Goal: Task Accomplishment & Management: Manage account settings

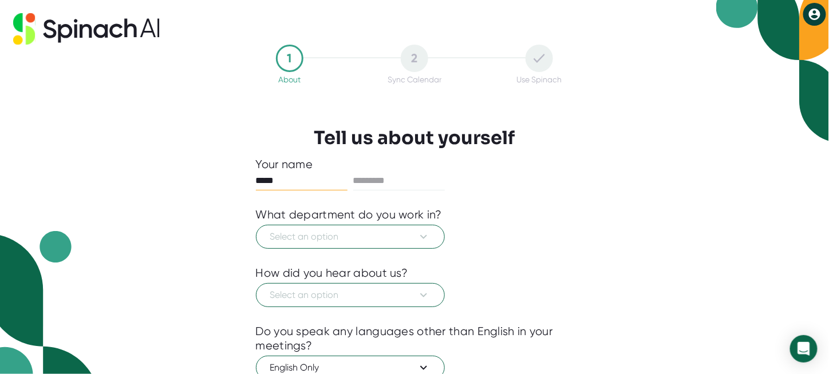
type input "*****"
click at [381, 232] on span "Select an option" at bounding box center [350, 237] width 160 height 14
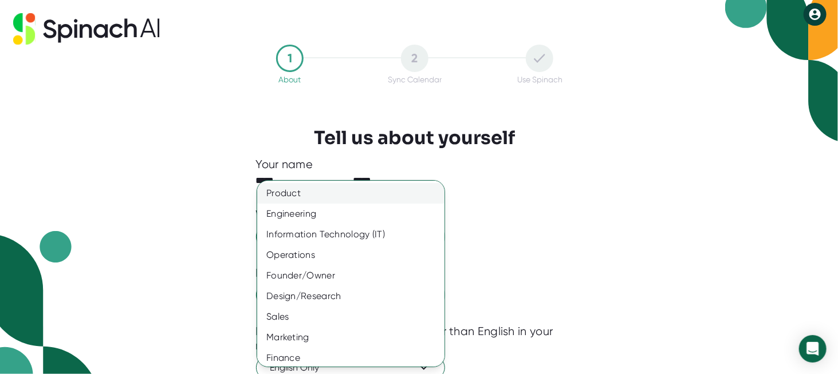
click at [370, 199] on div "Product" at bounding box center [355, 193] width 196 height 21
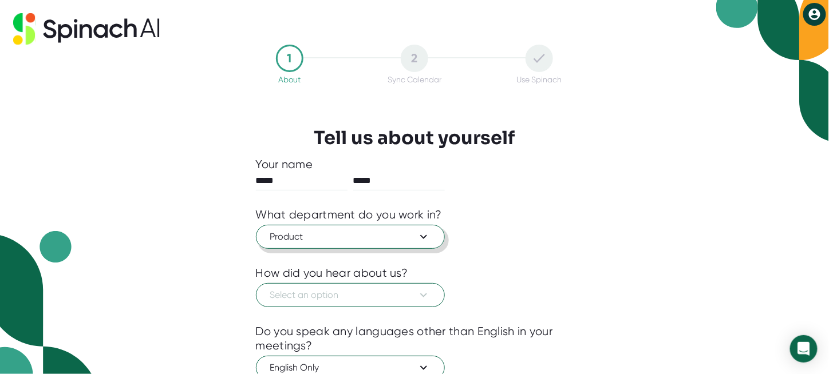
scroll to position [68, 0]
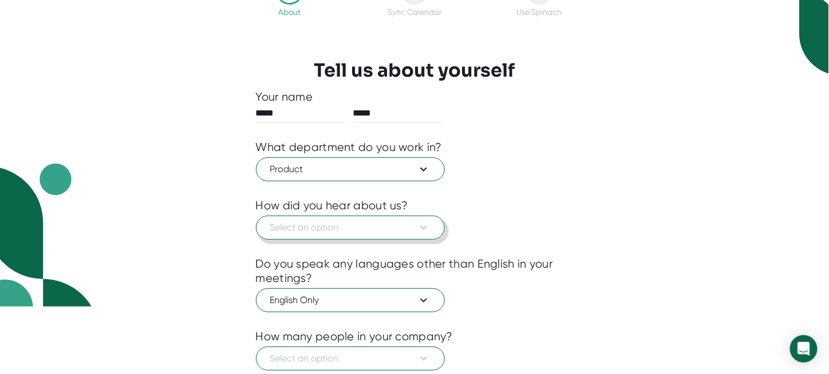
click at [383, 226] on span "Select an option" at bounding box center [350, 228] width 160 height 14
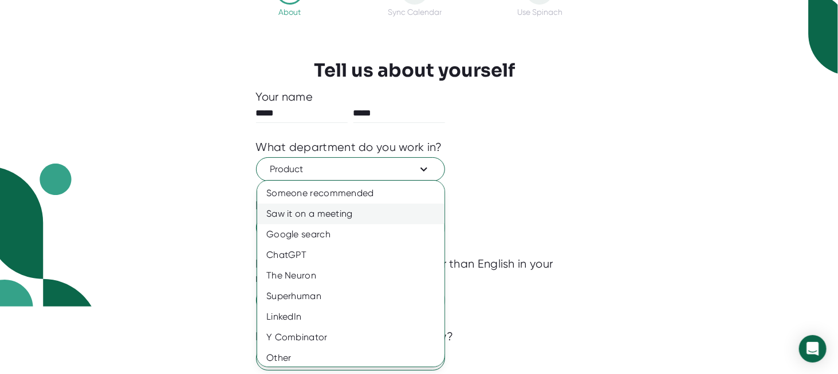
click at [376, 208] on div "Saw it on a meeting" at bounding box center [355, 214] width 196 height 21
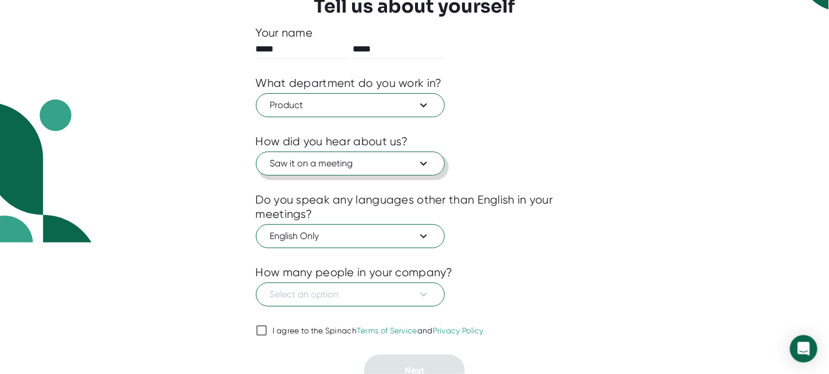
scroll to position [142, 0]
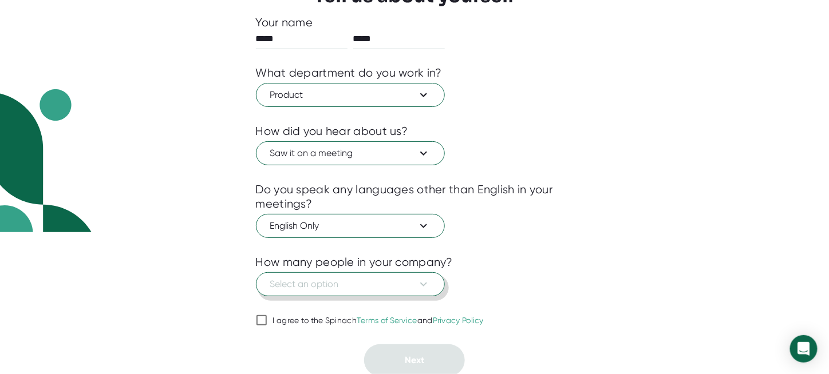
click at [406, 279] on span "Select an option" at bounding box center [350, 285] width 160 height 14
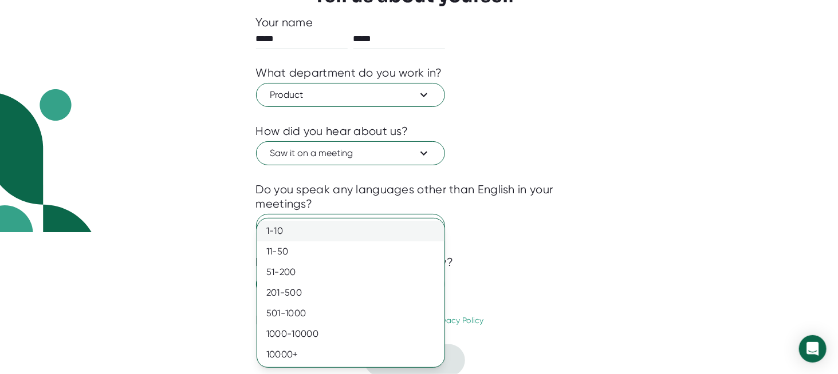
click at [345, 233] on div "1-10" at bounding box center [350, 231] width 187 height 21
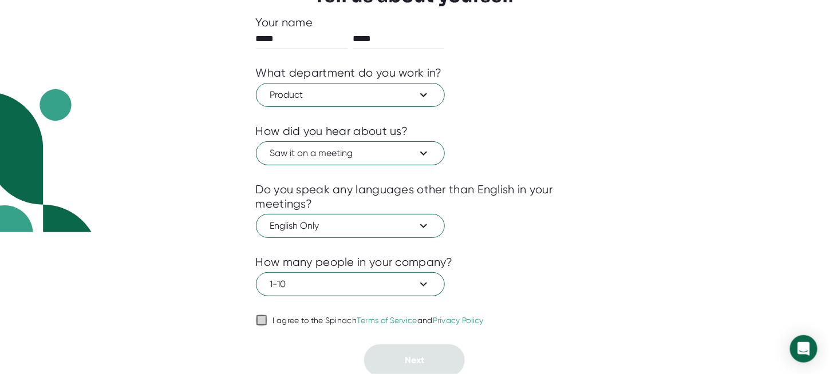
click at [260, 315] on input "I agree to the Spinach Terms of Service and Privacy Policy" at bounding box center [261, 321] width 11 height 14
checkbox input "true"
click at [422, 362] on span "Next" at bounding box center [414, 360] width 19 height 11
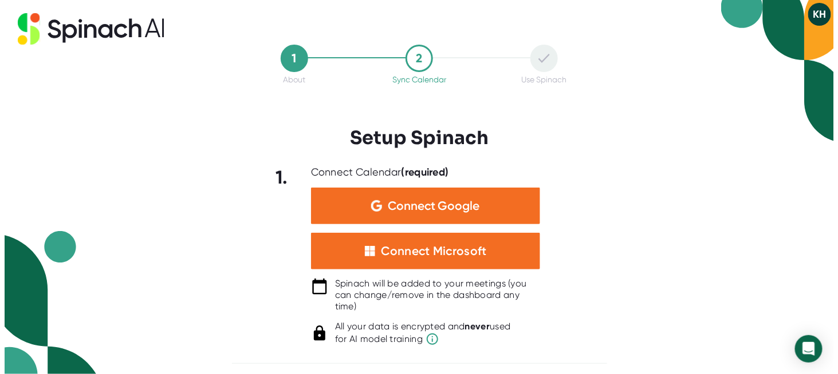
scroll to position [6, 0]
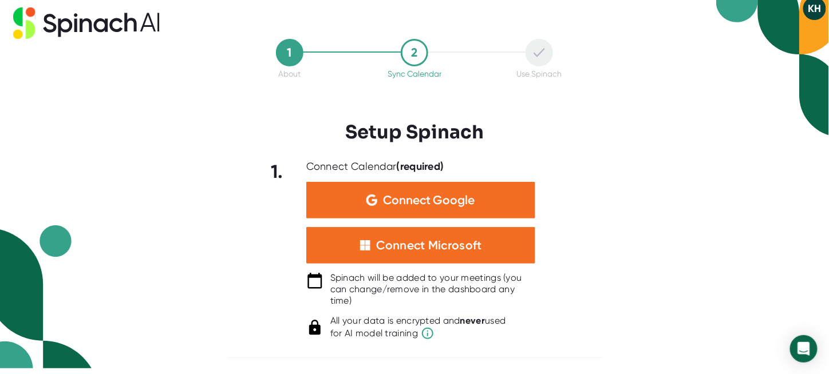
click at [541, 59] on div at bounding box center [539, 52] width 27 height 27
click at [810, 3] on button "KH" at bounding box center [814, 8] width 23 height 23
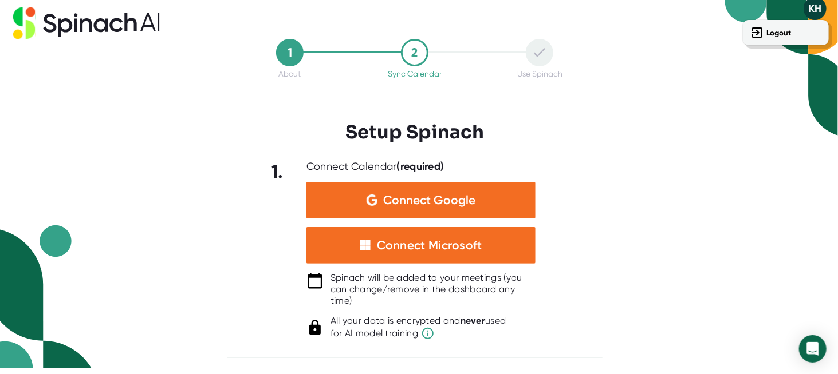
click at [713, 89] on div at bounding box center [419, 187] width 838 height 374
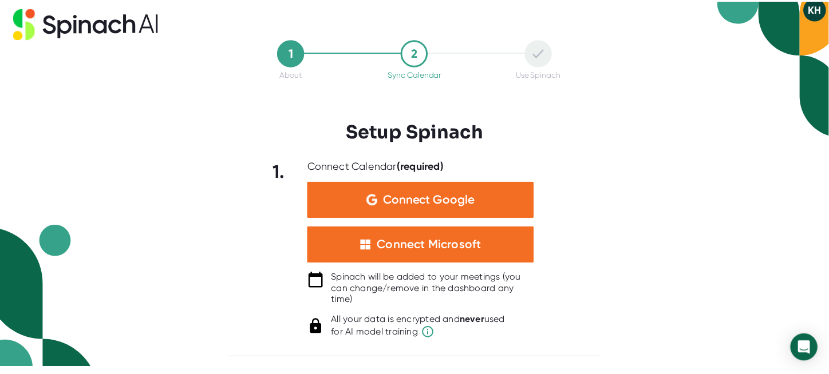
scroll to position [3, 0]
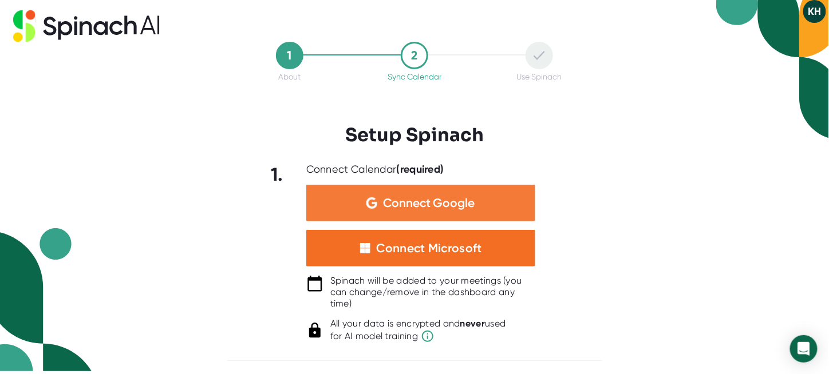
click at [440, 204] on span "Connect Google" at bounding box center [429, 203] width 92 height 11
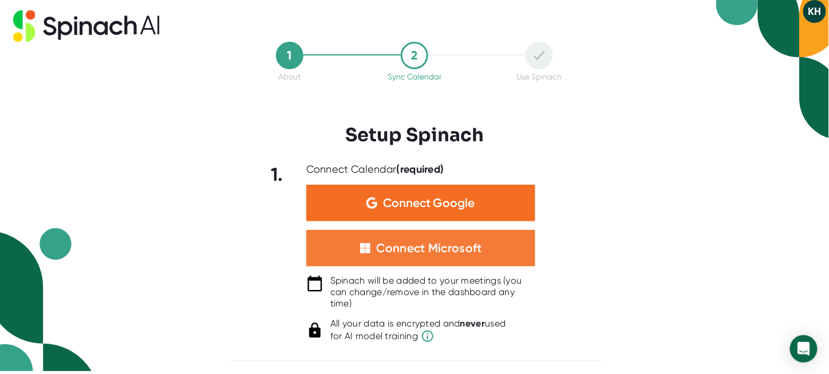
click at [433, 250] on div "Connect Microsoft" at bounding box center [429, 248] width 105 height 15
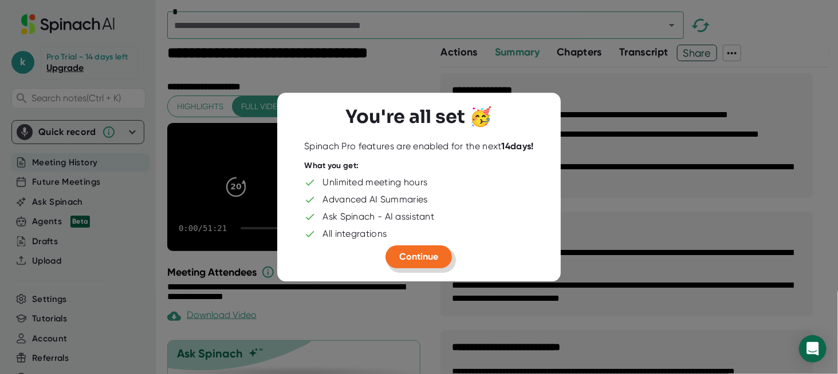
click at [417, 254] on span "Continue" at bounding box center [419, 256] width 39 height 11
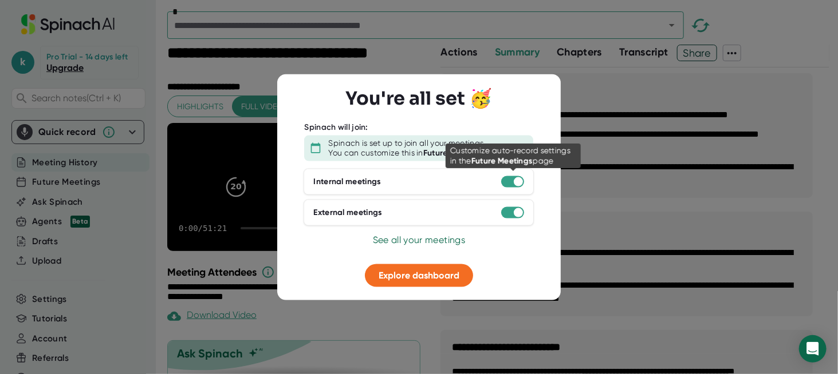
click at [514, 186] on div at bounding box center [513, 181] width 23 height 11
click at [516, 178] on div at bounding box center [513, 181] width 23 height 11
click at [520, 180] on div at bounding box center [518, 181] width 9 height 9
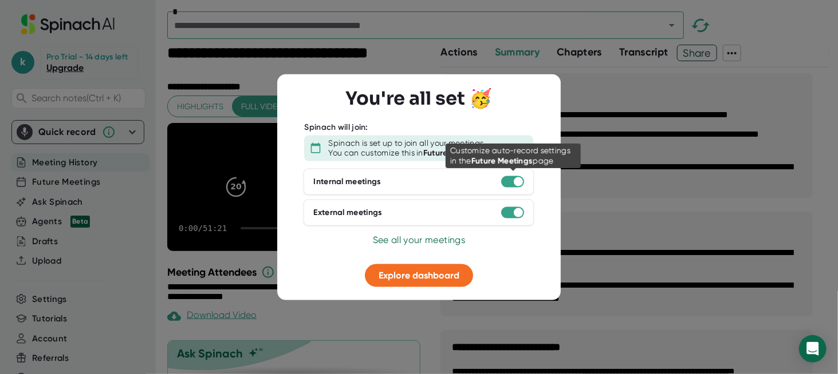
click at [520, 180] on div at bounding box center [518, 181] width 9 height 9
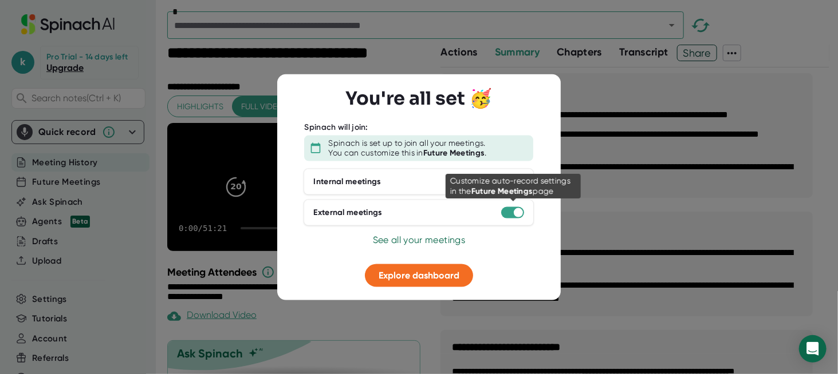
click at [519, 209] on div at bounding box center [518, 212] width 9 height 9
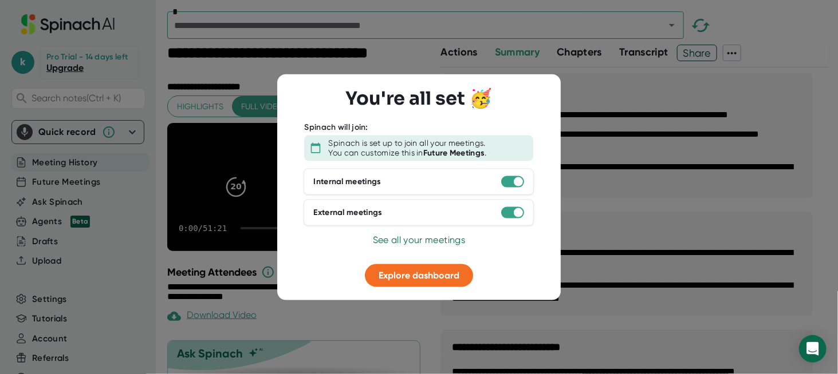
click at [451, 238] on span "See all your meetings" at bounding box center [419, 239] width 92 height 11
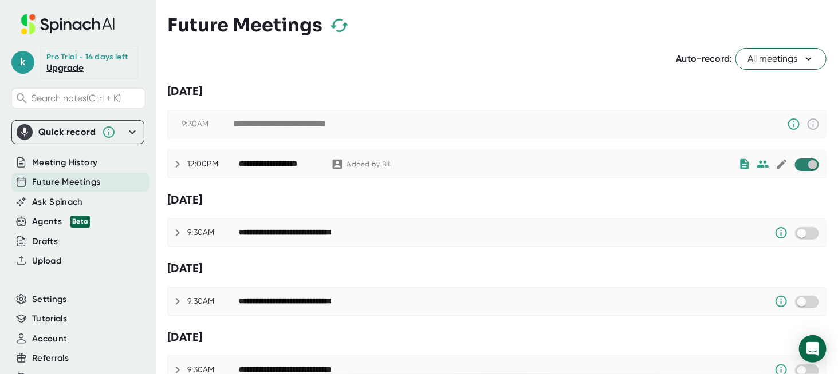
click at [806, 163] on input "checkbox" at bounding box center [812, 165] width 33 height 10
click at [803, 56] on icon at bounding box center [808, 58] width 11 height 11
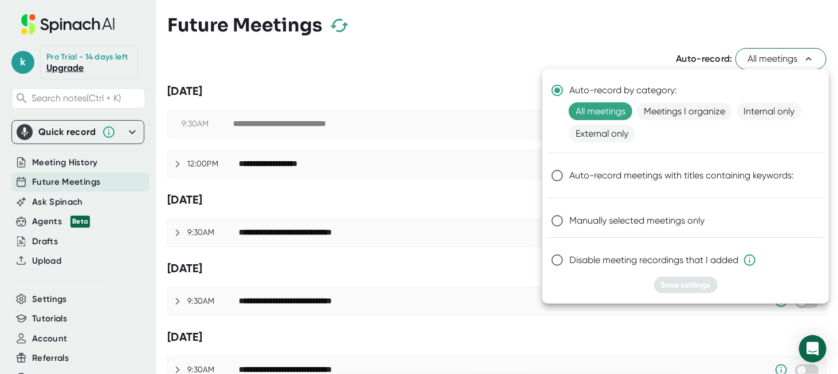
click at [559, 259] on input "Disable meeting recordings that I added" at bounding box center [557, 261] width 24 height 24
radio input "true"
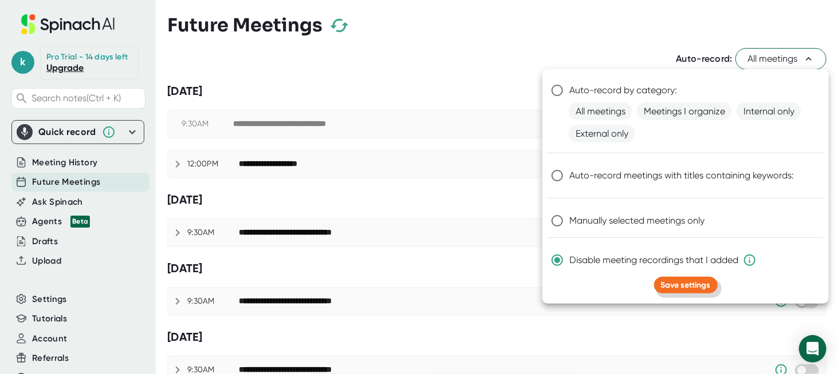
click at [697, 281] on span "Save settings" at bounding box center [686, 286] width 50 height 10
radio input "true"
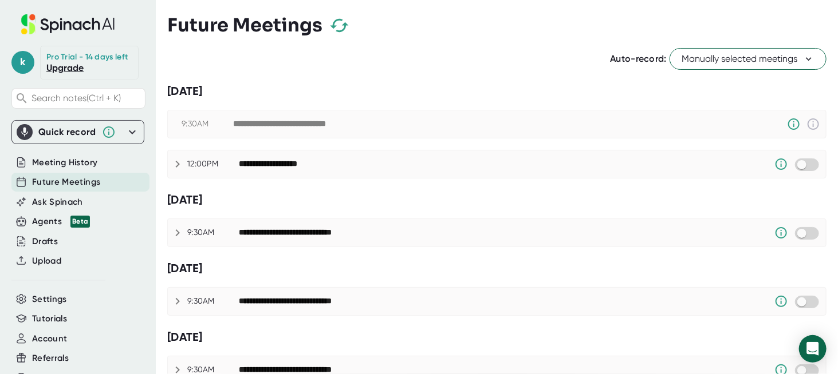
click at [65, 26] on icon at bounding box center [67, 24] width 153 height 20
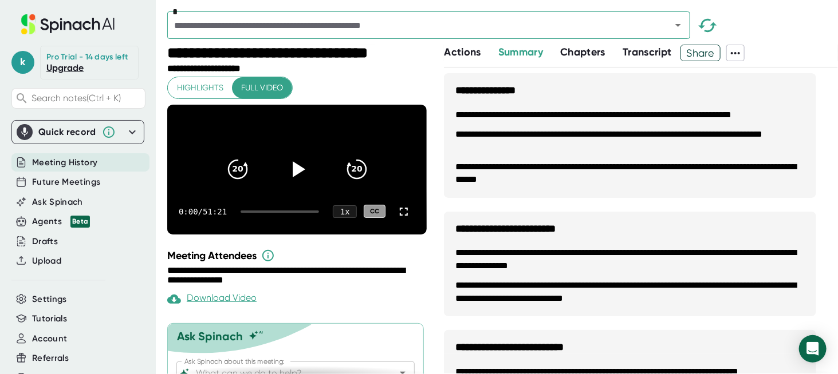
click at [576, 45] on button "Chapters" at bounding box center [582, 52] width 45 height 15
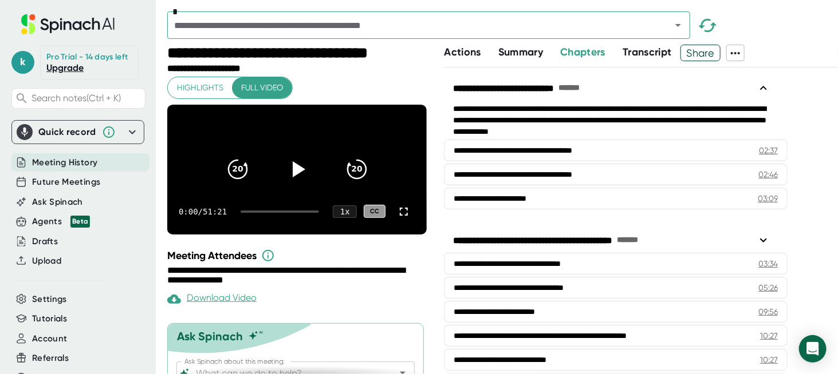
click at [52, 172] on div "Meeting History" at bounding box center [80, 162] width 138 height 19
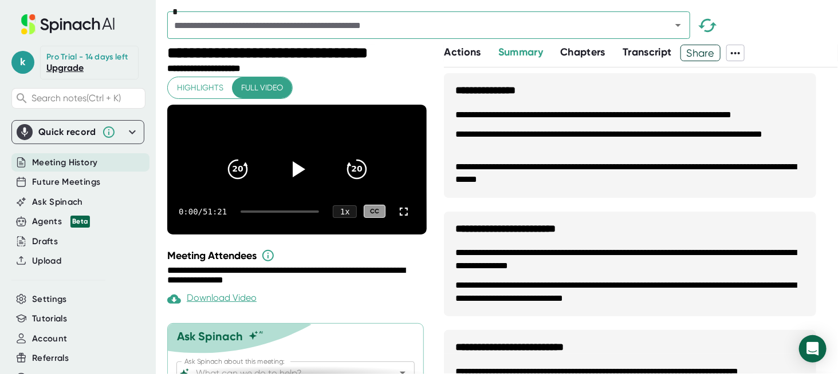
click at [52, 169] on span "Meeting History" at bounding box center [64, 162] width 65 height 13
click at [680, 19] on icon "Open" at bounding box center [678, 25] width 14 height 14
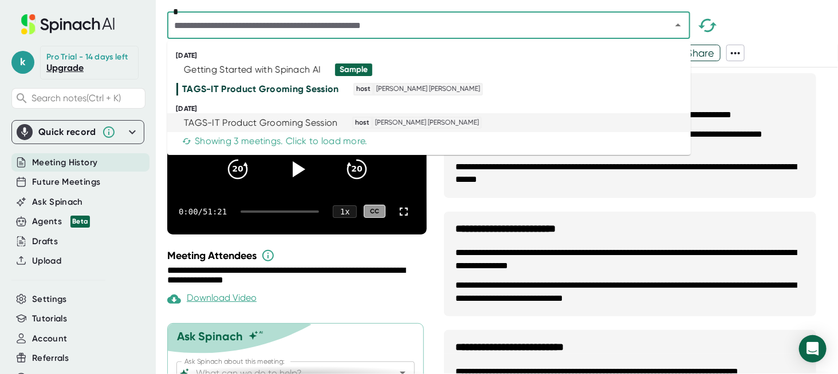
click at [318, 120] on div "TAGS-IT Product Grooming Session" at bounding box center [261, 122] width 154 height 11
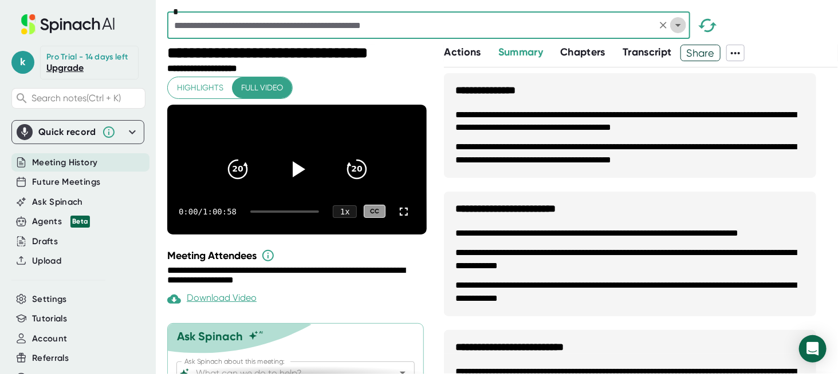
click at [681, 24] on icon "Open" at bounding box center [678, 25] width 6 height 3
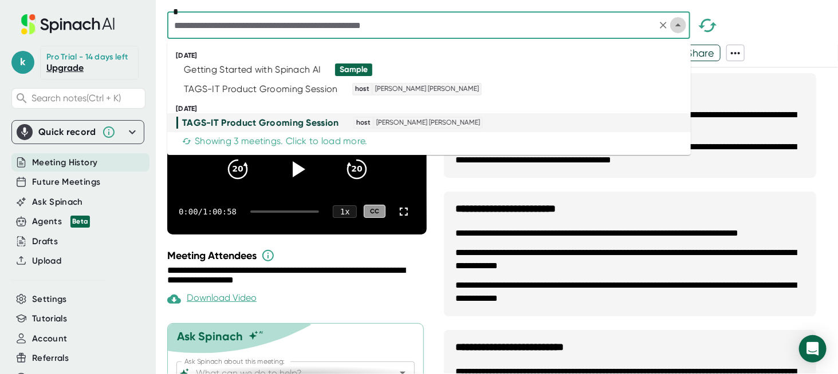
click at [681, 24] on icon "Close" at bounding box center [678, 25] width 14 height 14
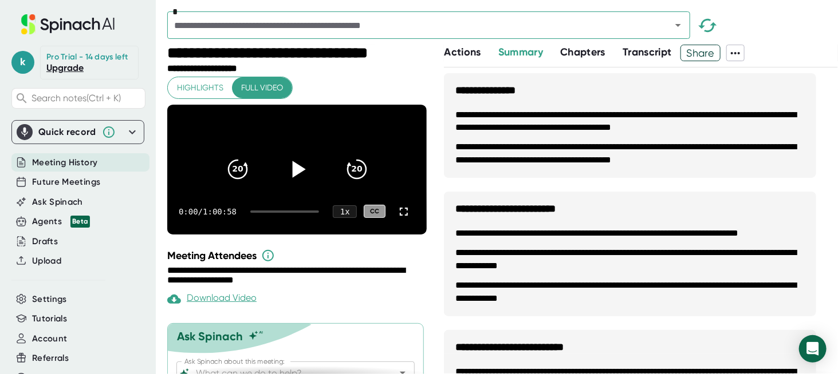
click at [292, 178] on icon at bounding box center [298, 169] width 13 height 17
click at [336, 218] on div "1 x" at bounding box center [344, 211] width 25 height 13
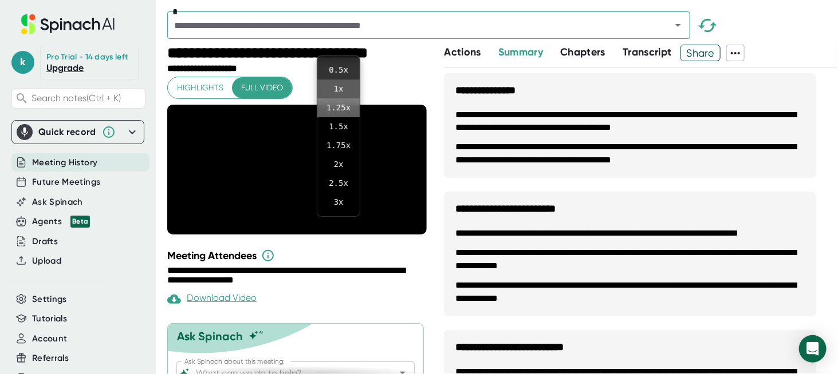
click at [340, 106] on li "1.25 x" at bounding box center [338, 107] width 42 height 19
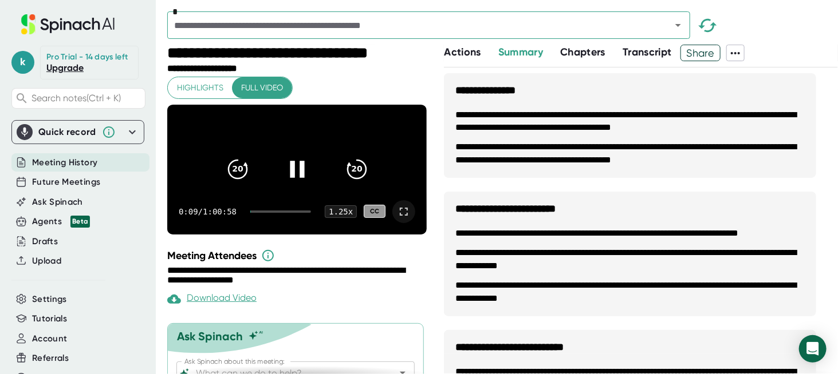
click at [397, 219] on icon at bounding box center [404, 212] width 14 height 14
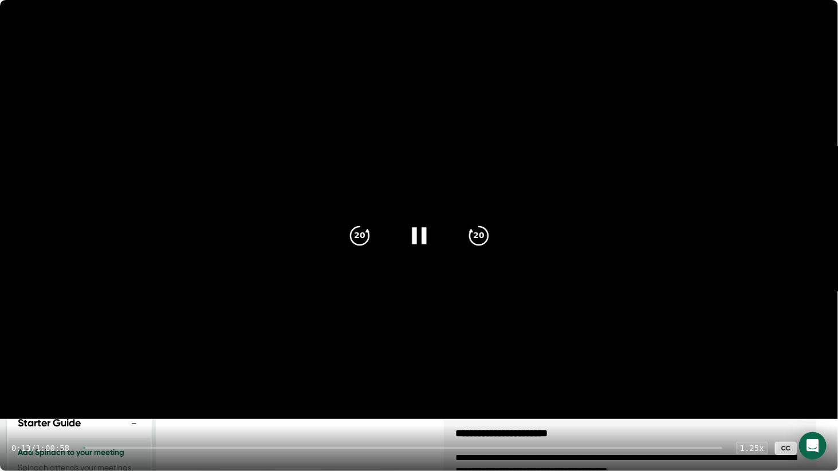
click at [95, 374] on div at bounding box center [402, 448] width 639 height 2
click at [104, 374] on div at bounding box center [402, 448] width 639 height 2
click at [116, 374] on div at bounding box center [402, 448] width 639 height 2
click at [111, 374] on div at bounding box center [97, 448] width 29 height 2
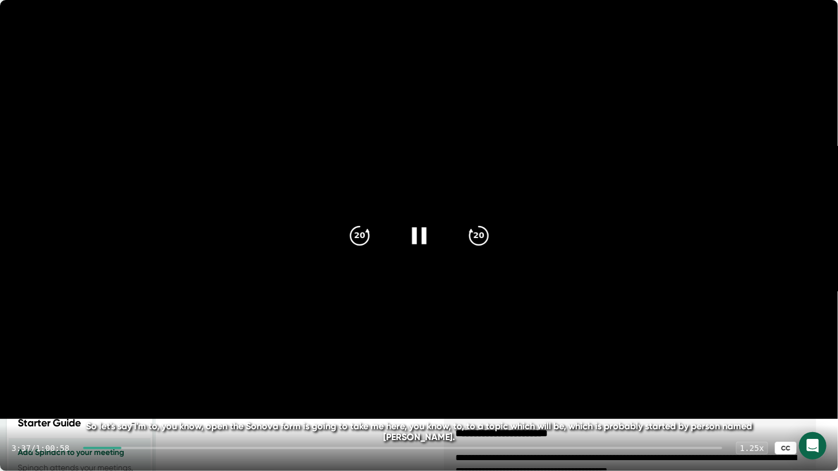
click at [789, 374] on div "CC" at bounding box center [786, 448] width 22 height 13
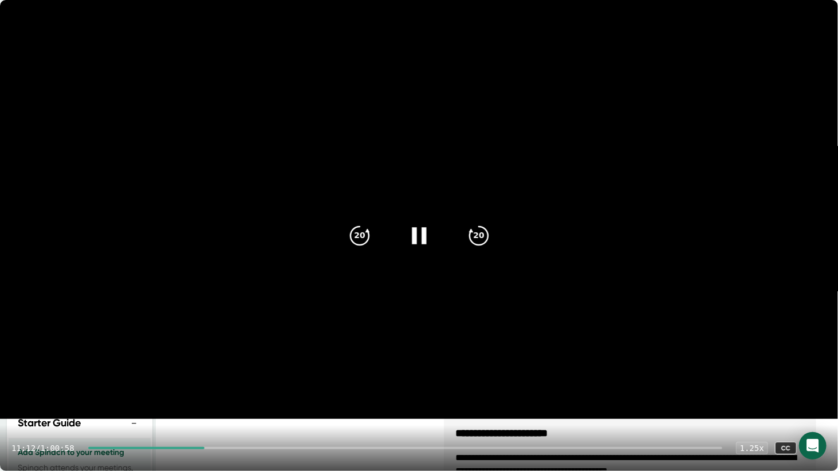
click at [429, 236] on icon at bounding box center [418, 235] width 29 height 29
click at [756, 374] on div "1.25 x" at bounding box center [752, 447] width 34 height 13
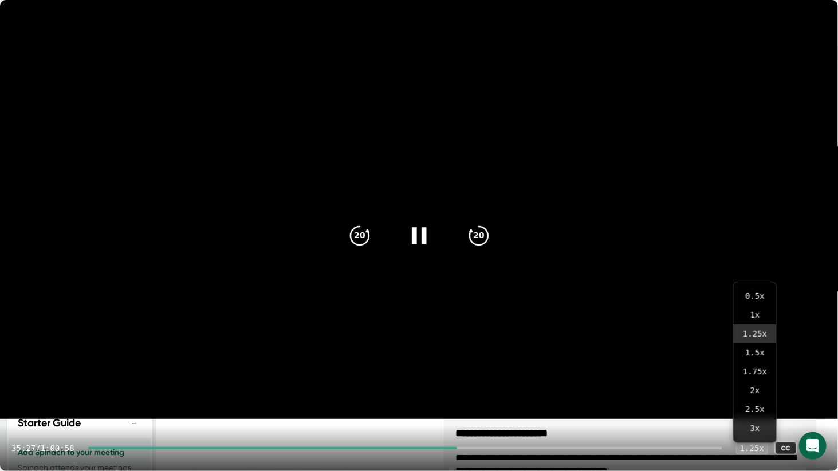
click at [812, 374] on icon at bounding box center [815, 448] width 14 height 14
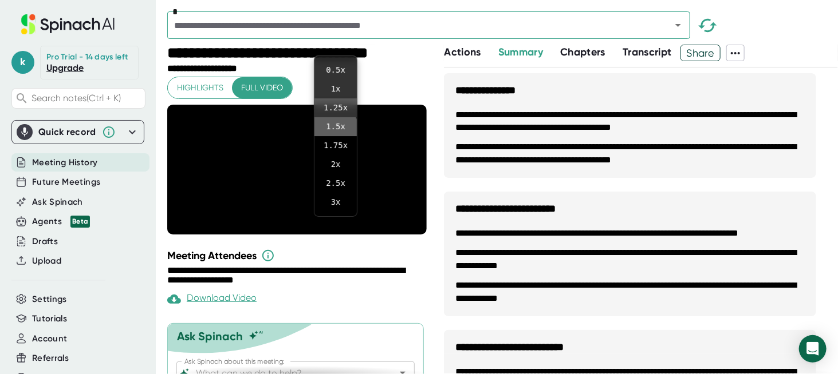
click at [334, 128] on li "1.5 x" at bounding box center [335, 126] width 42 height 19
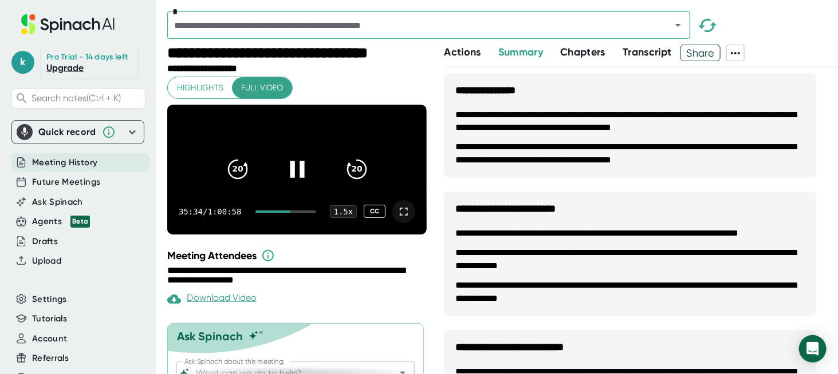
click at [398, 219] on icon at bounding box center [404, 212] width 14 height 14
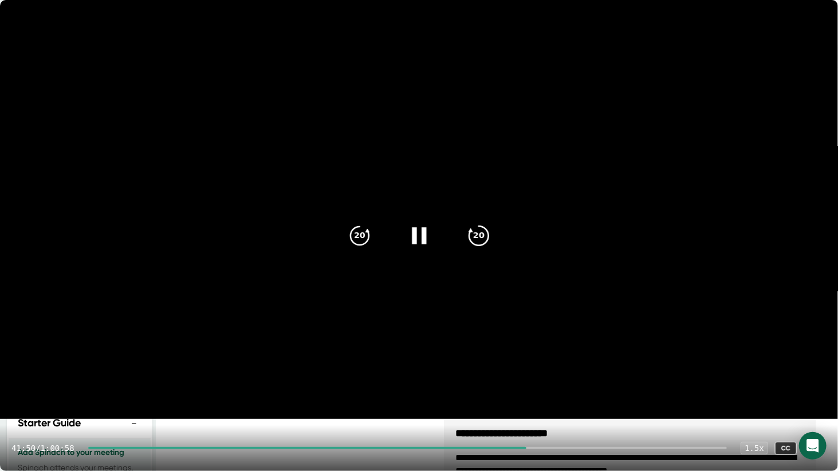
click at [469, 230] on icon "20" at bounding box center [478, 235] width 29 height 29
click at [483, 234] on icon "20" at bounding box center [478, 235] width 29 height 29
click at [482, 239] on icon "20" at bounding box center [478, 235] width 29 height 29
click at [480, 234] on icon "20" at bounding box center [478, 235] width 29 height 29
click at [482, 248] on div "20" at bounding box center [479, 236] width 48 height 48
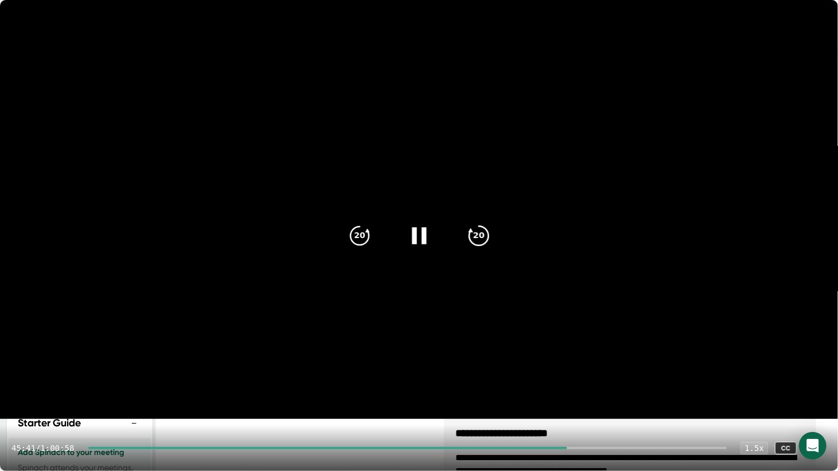
click at [482, 239] on icon "20" at bounding box center [478, 235] width 29 height 29
click at [483, 238] on icon "20" at bounding box center [478, 235] width 29 height 29
click at [486, 243] on icon "20" at bounding box center [478, 235] width 29 height 29
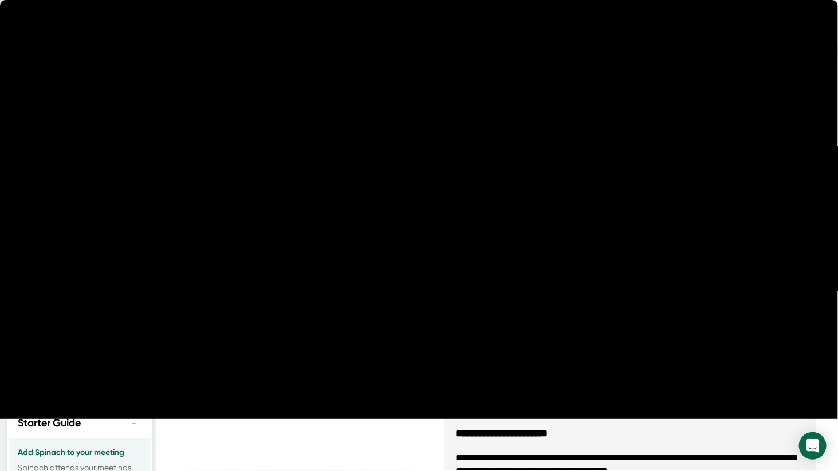
click at [475, 236] on icon "20" at bounding box center [478, 235] width 29 height 29
click at [481, 237] on icon "20" at bounding box center [478, 235] width 29 height 29
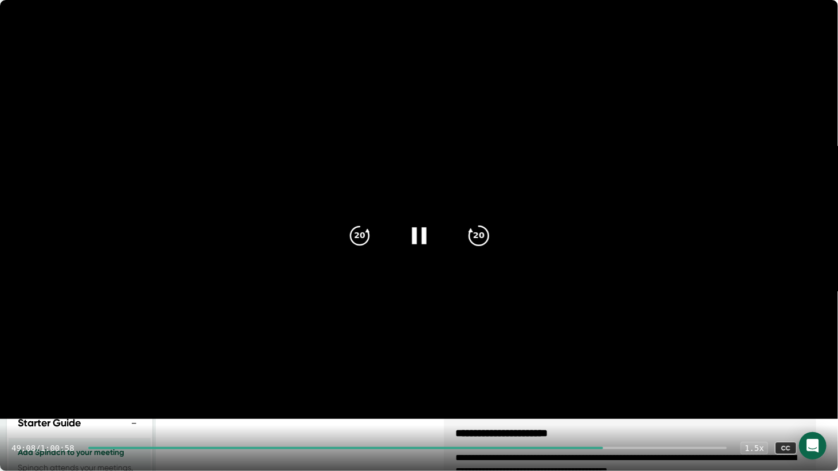
click at [477, 236] on icon "20" at bounding box center [478, 235] width 29 height 29
click at [482, 236] on icon "20" at bounding box center [478, 235] width 29 height 29
click at [479, 235] on icon "20" at bounding box center [478, 235] width 29 height 29
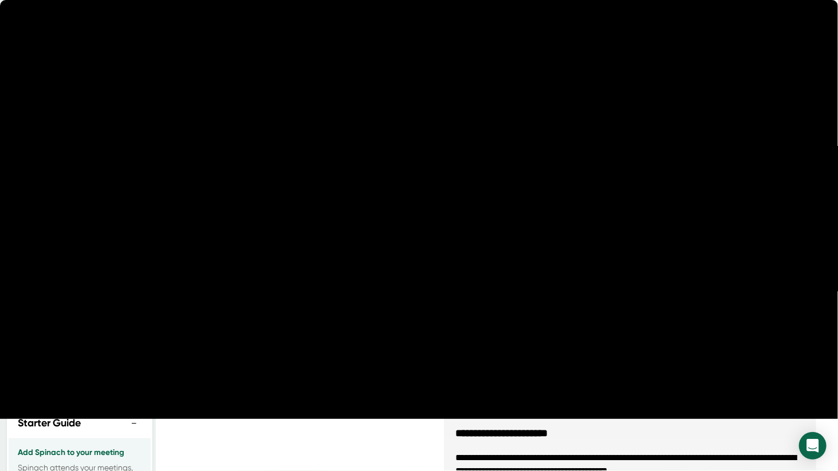
click at [479, 235] on icon "20" at bounding box center [478, 235] width 29 height 29
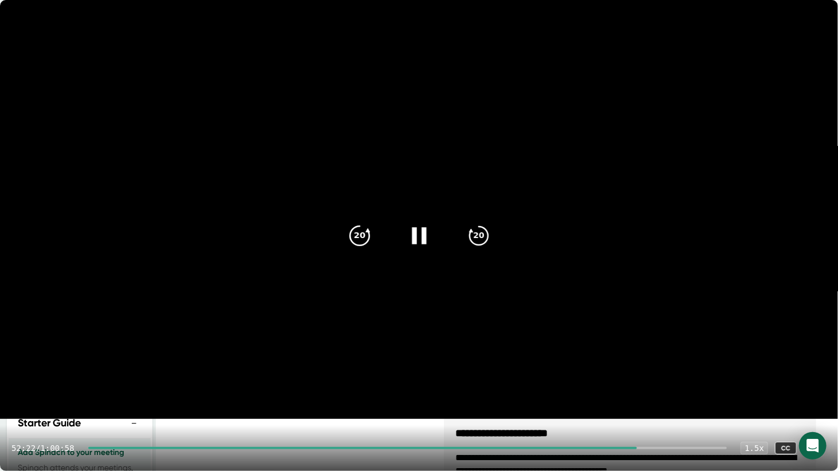
click at [366, 230] on icon at bounding box center [367, 229] width 4 height 3
click at [817, 374] on icon at bounding box center [815, 448] width 8 height 8
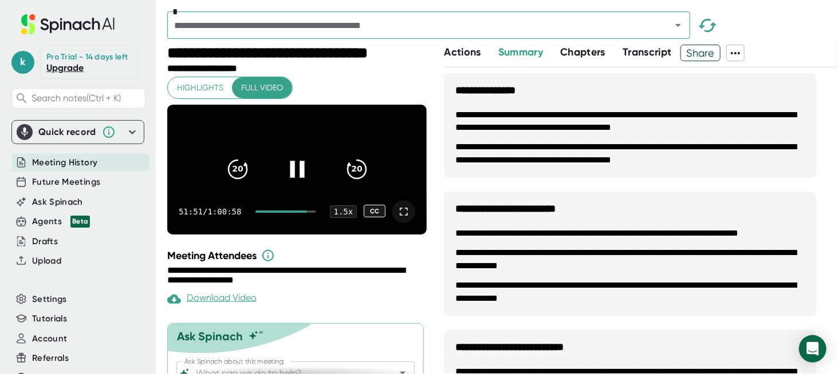
click at [372, 218] on div "CC" at bounding box center [375, 211] width 22 height 13
click at [334, 218] on div "1.5 x" at bounding box center [343, 211] width 29 height 13
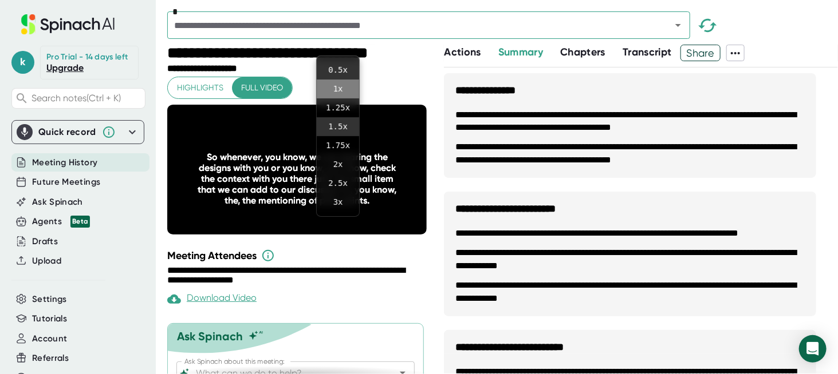
click at [341, 92] on li "1 x" at bounding box center [338, 89] width 42 height 19
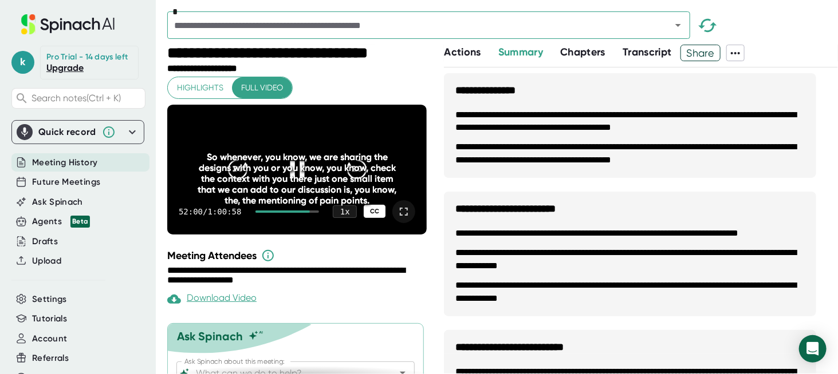
click at [364, 218] on div "CC" at bounding box center [375, 211] width 22 height 13
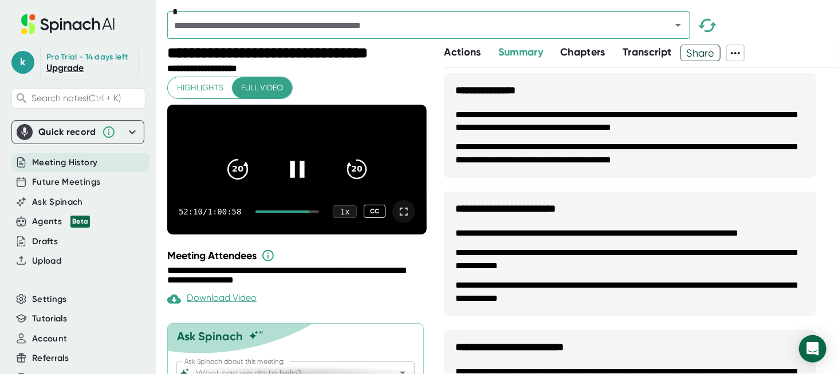
click at [234, 175] on icon "20" at bounding box center [237, 169] width 29 height 29
click at [364, 218] on div "CC" at bounding box center [375, 211] width 22 height 13
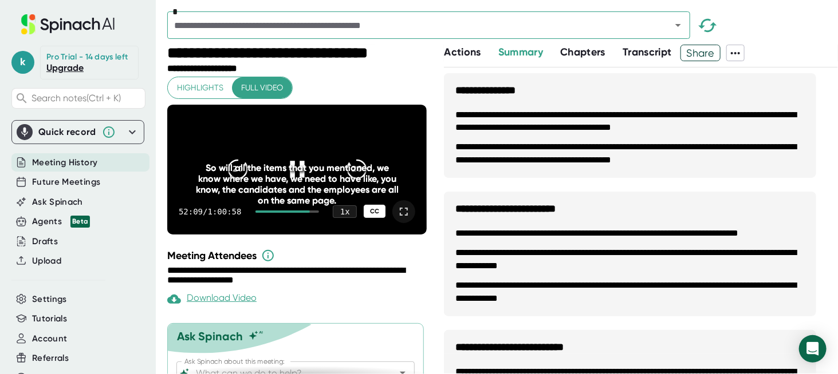
click at [370, 218] on div "CC" at bounding box center [375, 211] width 22 height 13
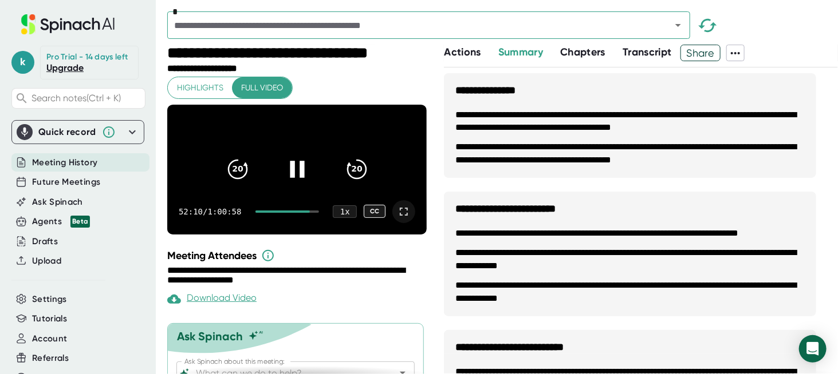
click at [370, 218] on div "CC" at bounding box center [375, 211] width 22 height 13
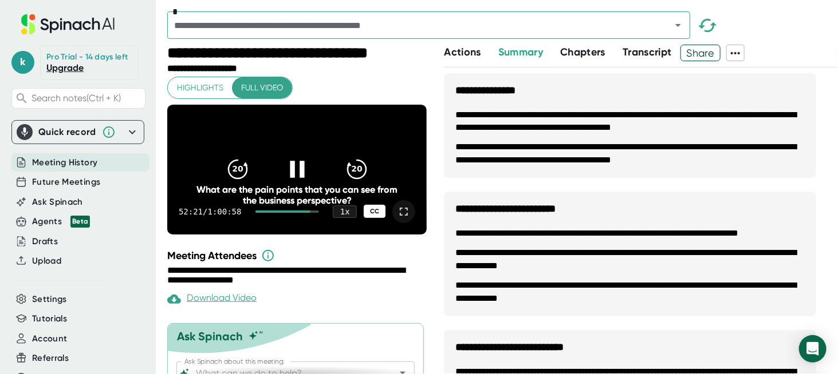
click at [365, 218] on div "CC" at bounding box center [375, 211] width 22 height 13
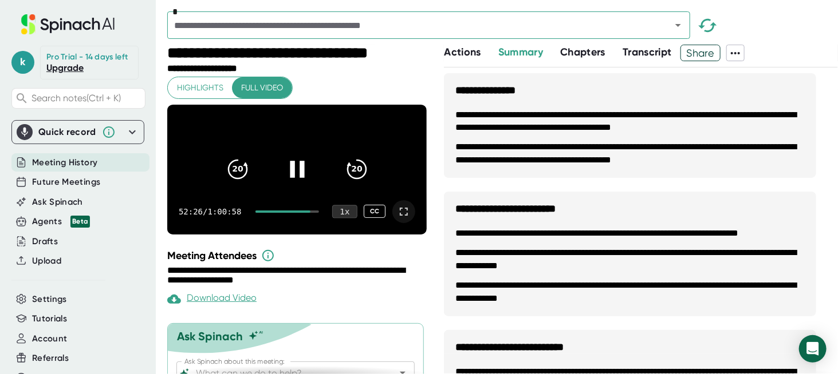
click at [336, 218] on div "1 x" at bounding box center [344, 211] width 25 height 13
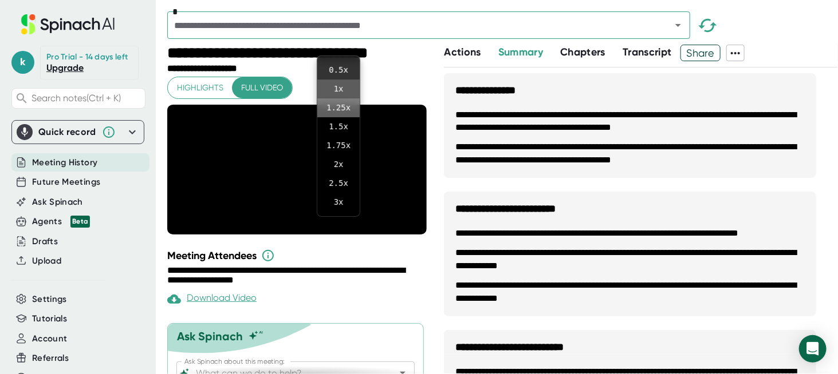
click at [338, 104] on li "1.25 x" at bounding box center [338, 107] width 42 height 19
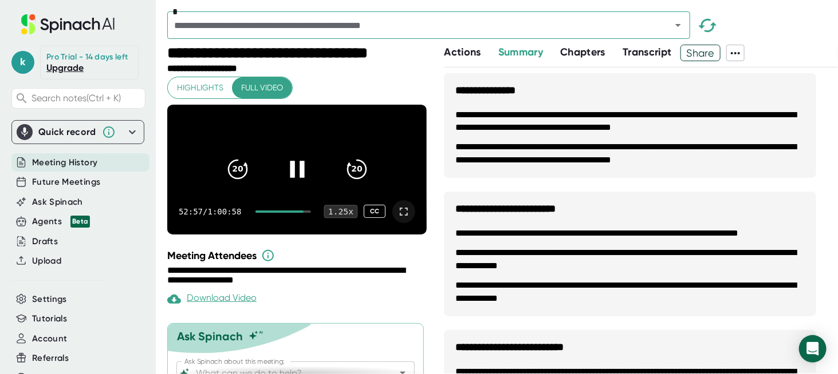
click at [337, 217] on div "1.25 x" at bounding box center [341, 211] width 34 height 13
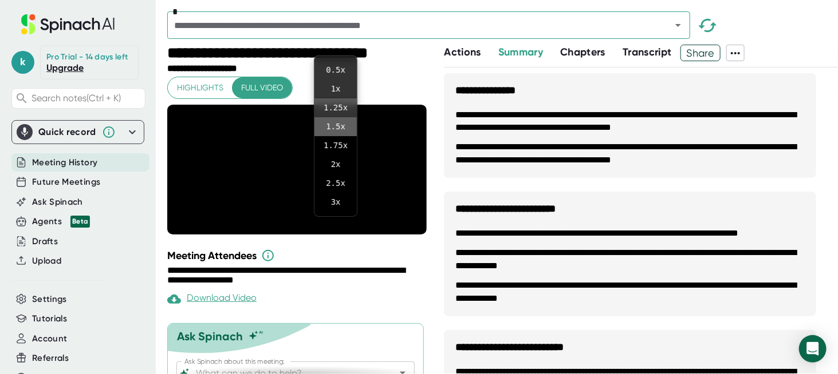
click at [344, 127] on li "1.5 x" at bounding box center [335, 126] width 42 height 19
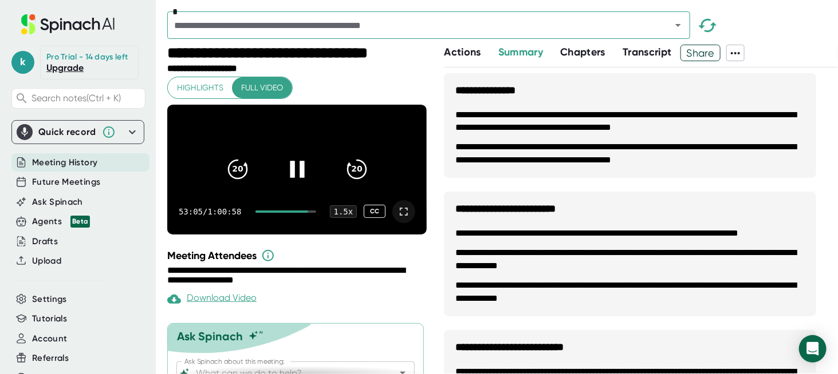
click at [397, 219] on icon at bounding box center [404, 212] width 14 height 14
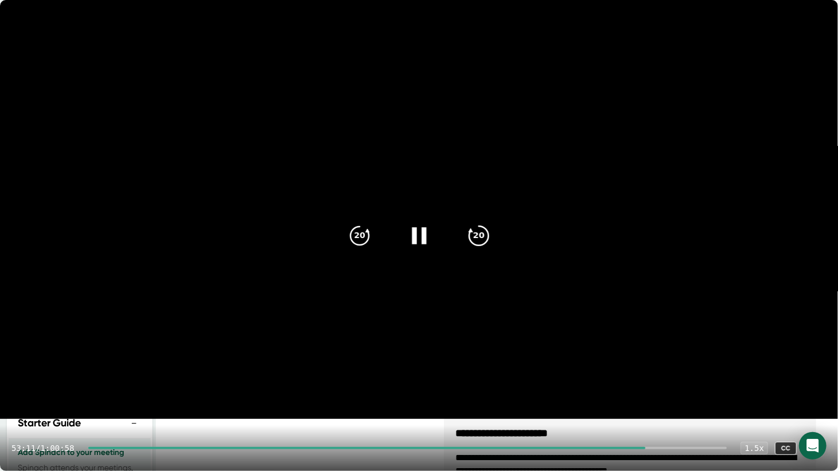
click at [478, 238] on icon "20" at bounding box center [478, 235] width 29 height 29
click at [480, 242] on icon "20" at bounding box center [478, 235] width 29 height 29
click at [480, 234] on icon "20" at bounding box center [478, 235] width 29 height 29
click at [478, 236] on icon "20" at bounding box center [478, 235] width 29 height 29
click at [478, 239] on icon "20" at bounding box center [478, 235] width 29 height 29
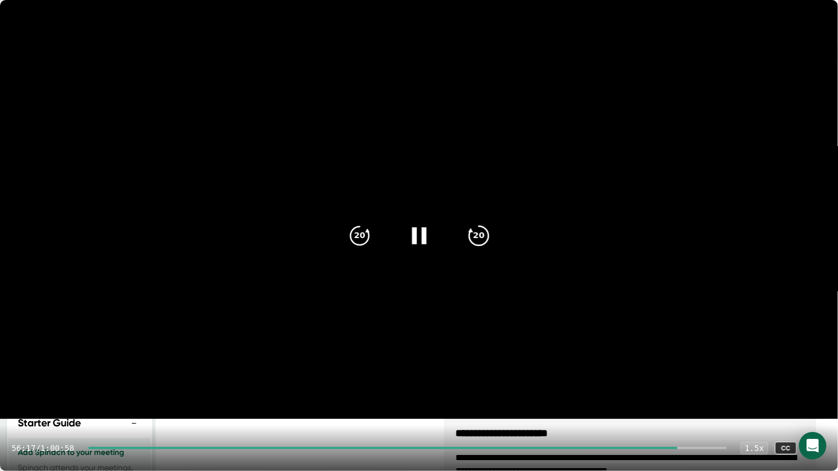
click at [475, 234] on icon "20" at bounding box center [478, 235] width 29 height 29
click at [478, 238] on icon "20" at bounding box center [478, 235] width 29 height 29
click at [480, 233] on icon "20" at bounding box center [478, 235] width 29 height 29
click at [478, 232] on icon "20" at bounding box center [478, 235] width 29 height 29
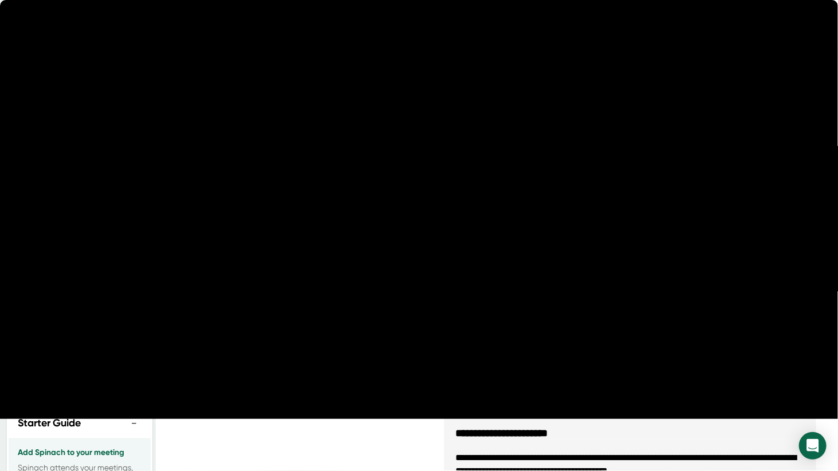
click at [479, 237] on icon "20" at bounding box center [478, 235] width 29 height 29
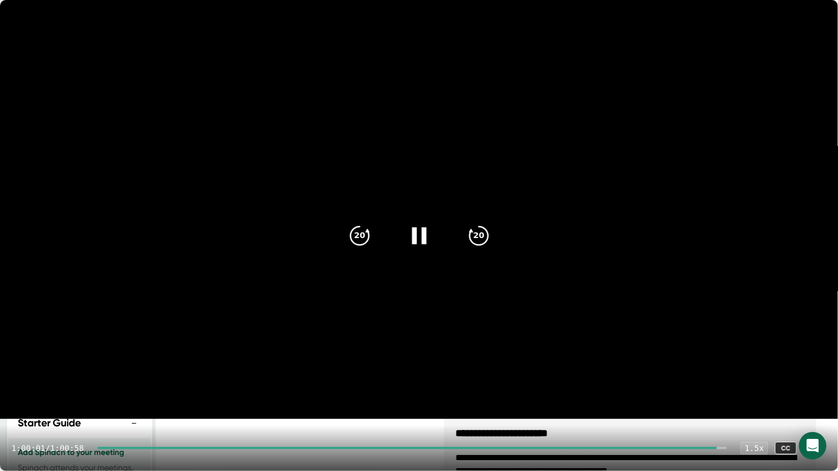
click at [820, 374] on icon at bounding box center [815, 448] width 14 height 14
